Goal: Check status

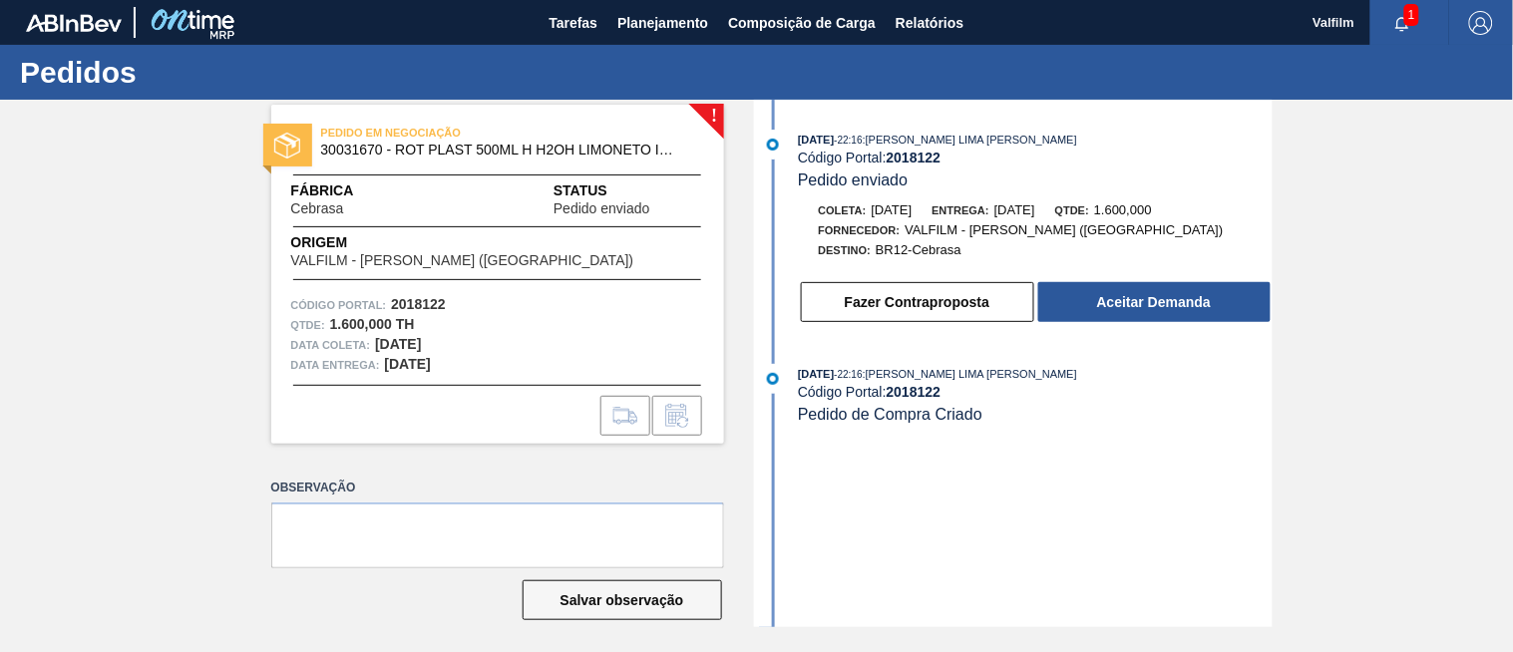
click at [950, 466] on div "[DATE] 22:16 : [PERSON_NAME] LIMA [PERSON_NAME] Código Portal: 2018122 Pedido e…" at bounding box center [1016, 364] width 514 height 528
click at [1408, 33] on button "button" at bounding box center [1402, 23] width 64 height 28
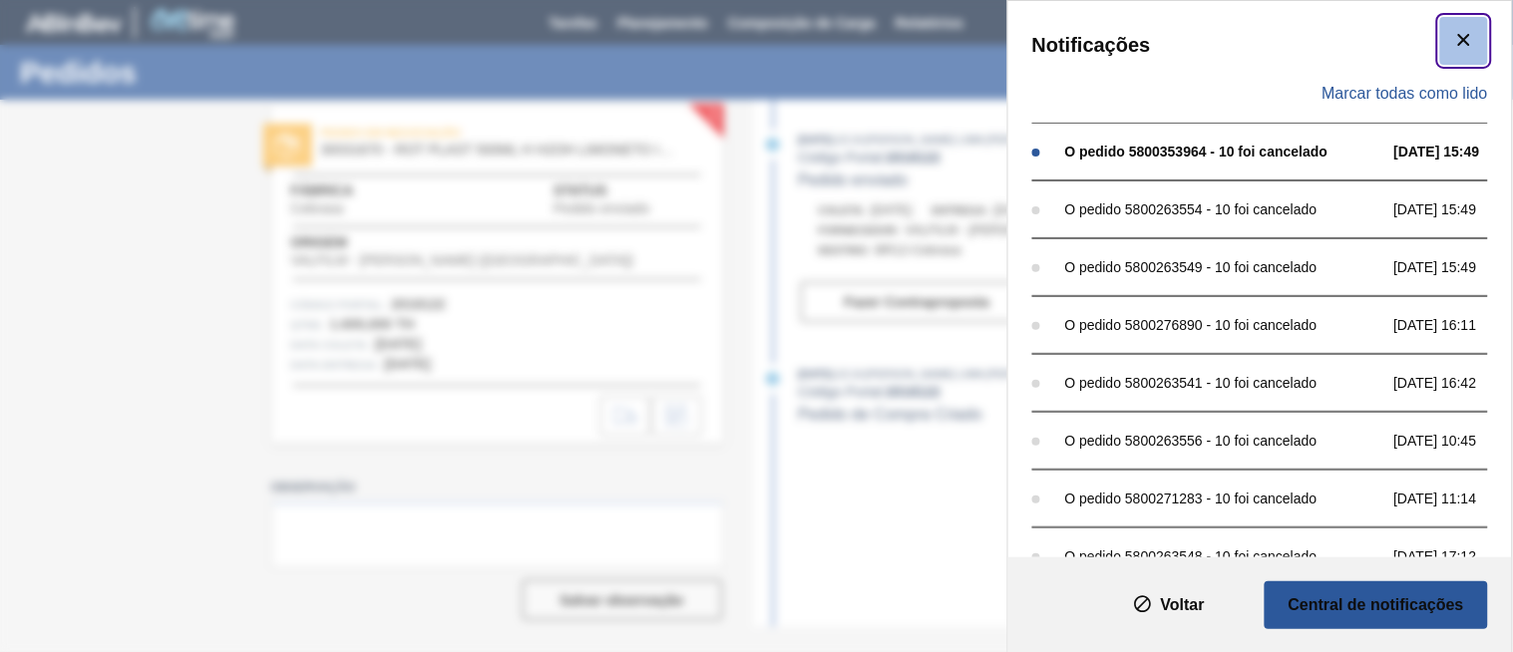
click at [1468, 42] on icon "botão de ícone" at bounding box center [1464, 40] width 24 height 24
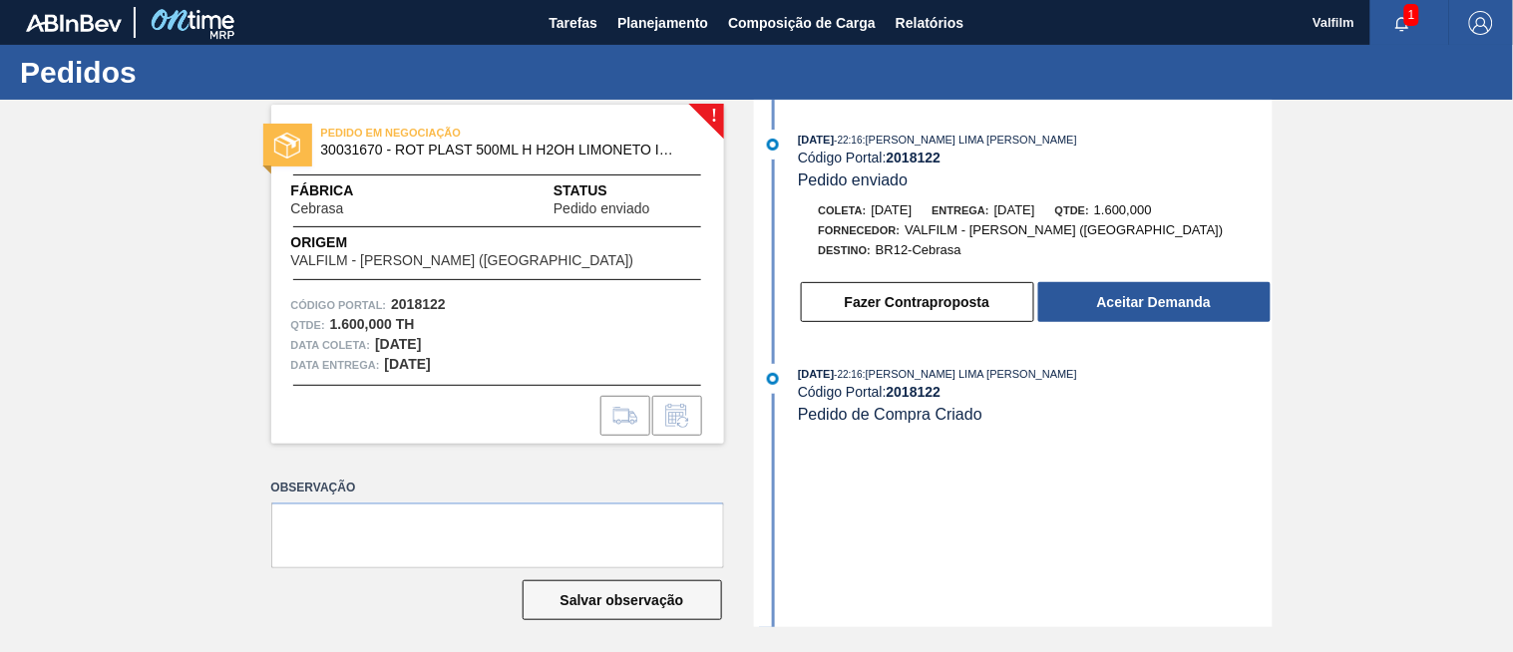
click at [1406, 20] on span "1" at bounding box center [1411, 15] width 15 height 22
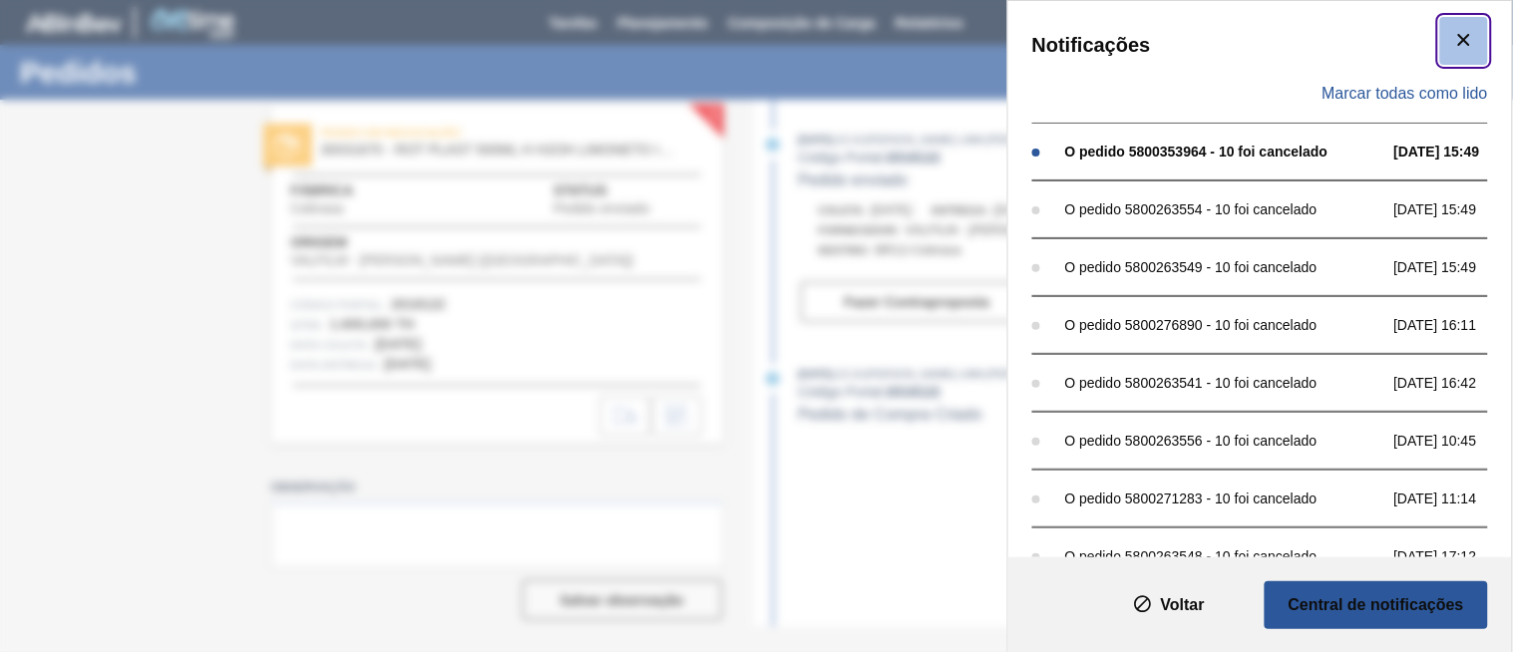
click at [1476, 34] on button "botão de ícone" at bounding box center [1464, 41] width 48 height 48
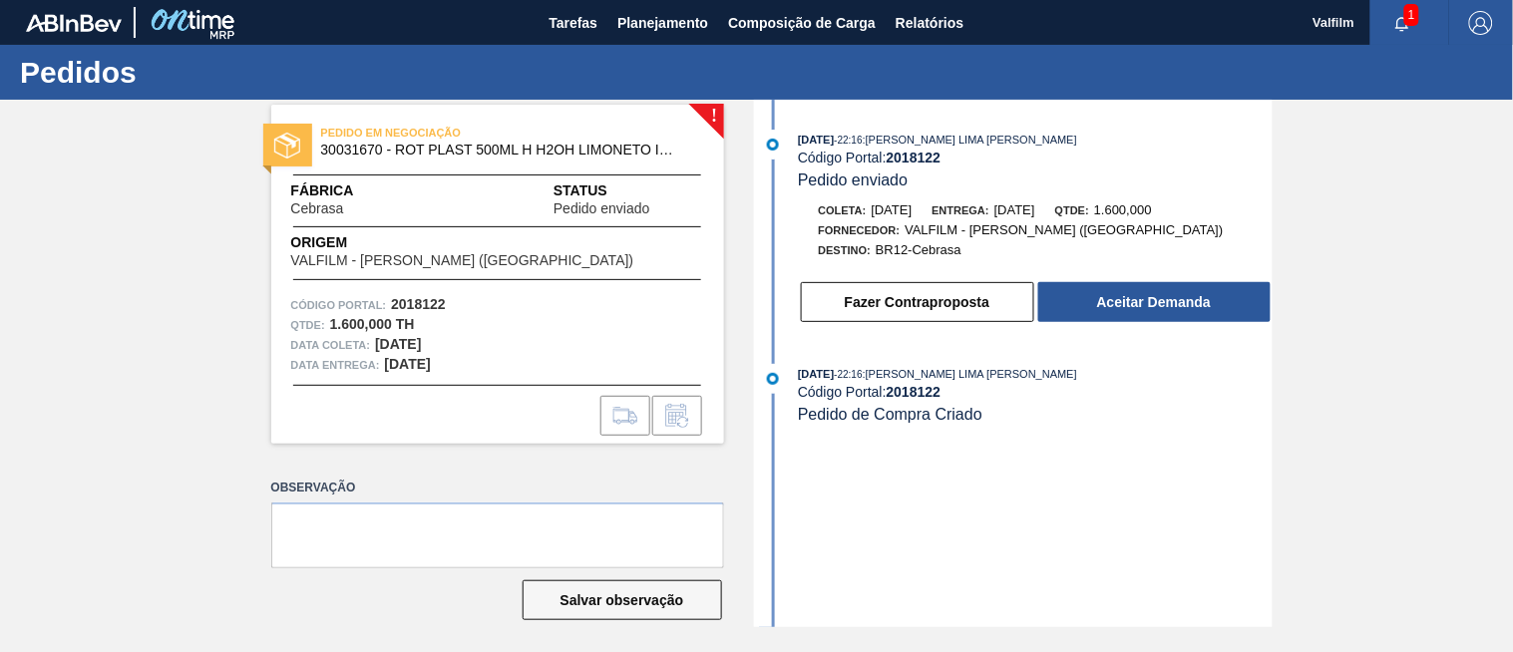
click at [929, 158] on strong "2018122" at bounding box center [914, 158] width 55 height 16
copy strong "2018122"
